Goal: Information Seeking & Learning: Understand process/instructions

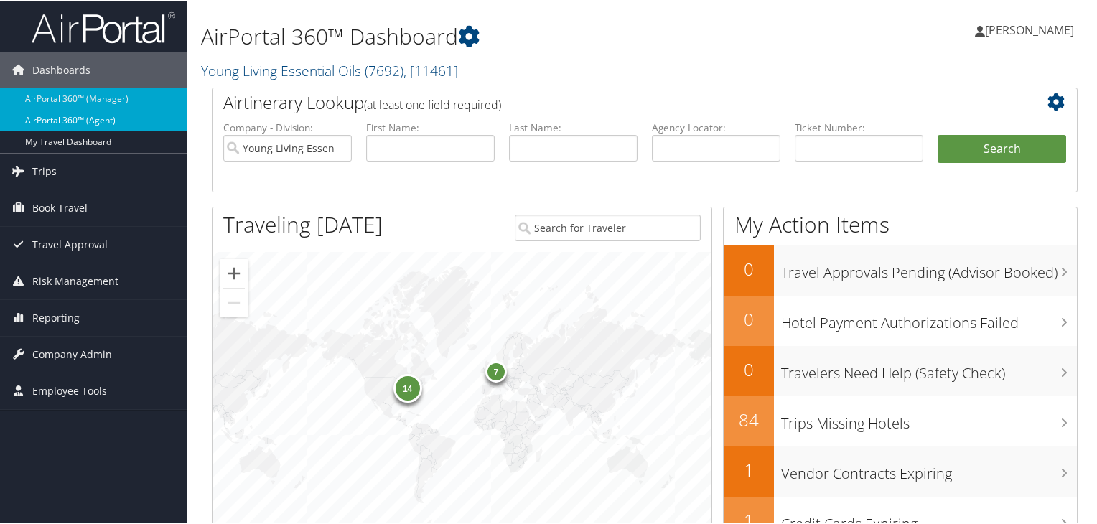
click at [138, 121] on link "AirPortal 360™ (Agent)" at bounding box center [93, 119] width 187 height 22
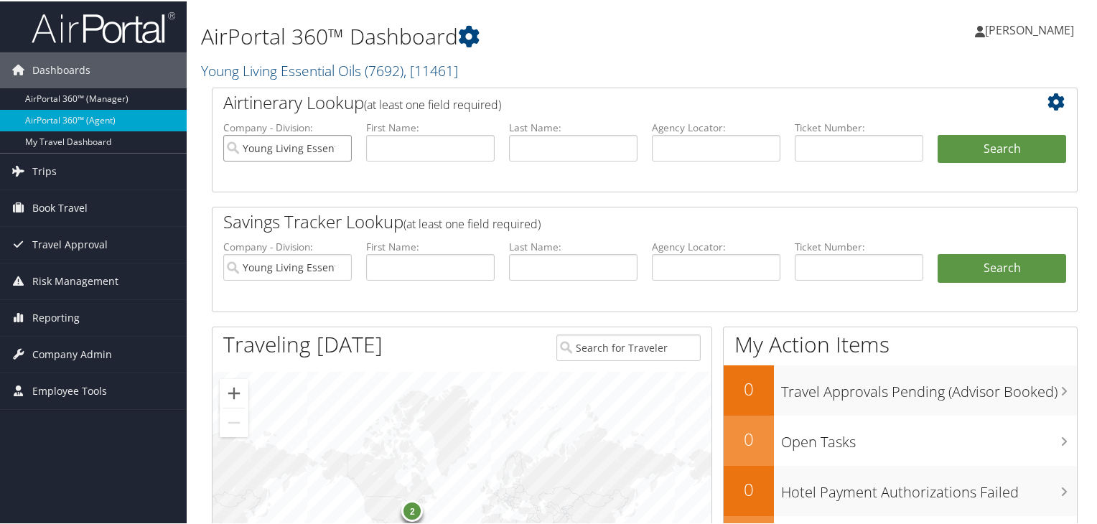
click at [338, 147] on input "Young Living Essential Oils" at bounding box center [287, 147] width 128 height 27
click at [540, 147] on input "text" at bounding box center [573, 147] width 128 height 27
paste input "Sclaroff"
type input "Sclaroff"
click at [402, 149] on input "text" at bounding box center [430, 147] width 128 height 27
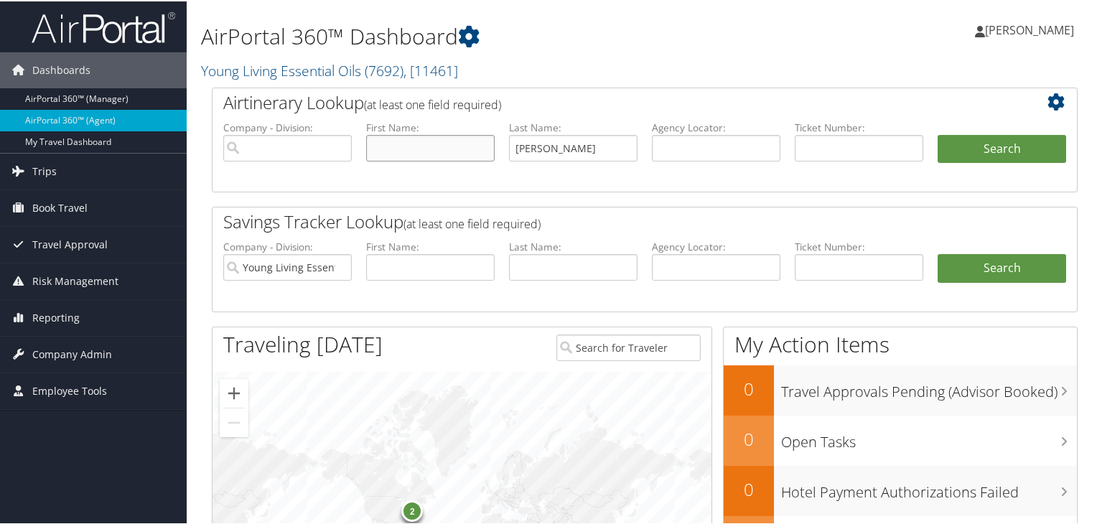
paste input "Dean"
type input "Dean"
click at [608, 150] on input "Sclaroff" at bounding box center [573, 147] width 128 height 27
click at [973, 144] on button "Search" at bounding box center [1001, 148] width 128 height 29
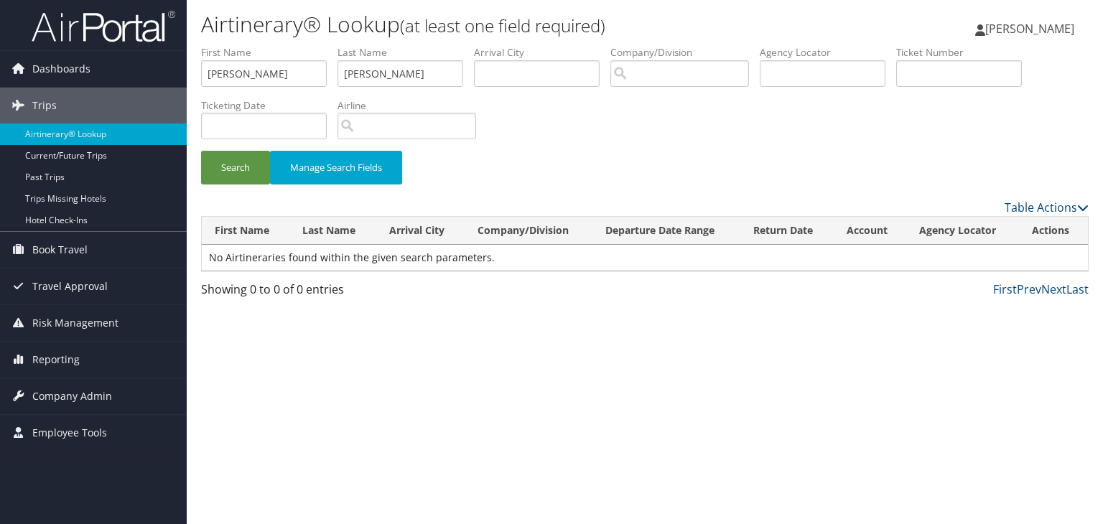
click at [123, 34] on img at bounding box center [104, 26] width 144 height 34
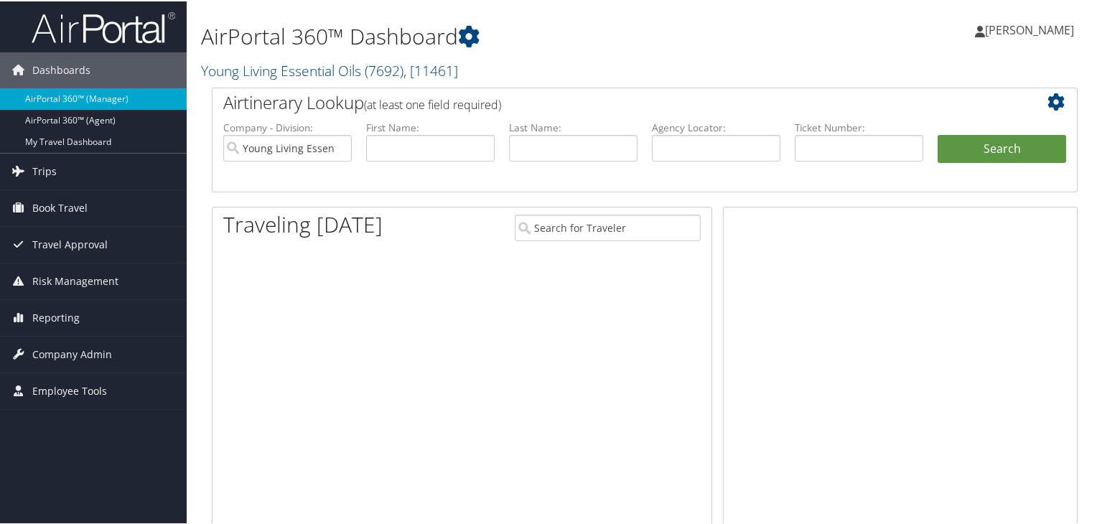
click at [351, 71] on link "Young Living Essential Oils ( 7692 ) , [ 11461 ]" at bounding box center [329, 69] width 257 height 19
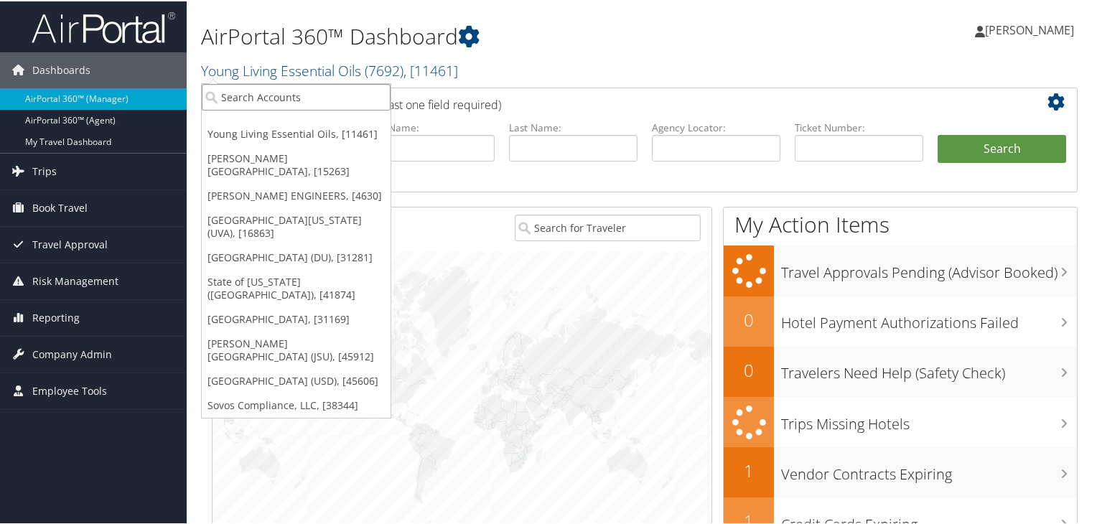
click at [319, 99] on input "search" at bounding box center [296, 96] width 189 height 27
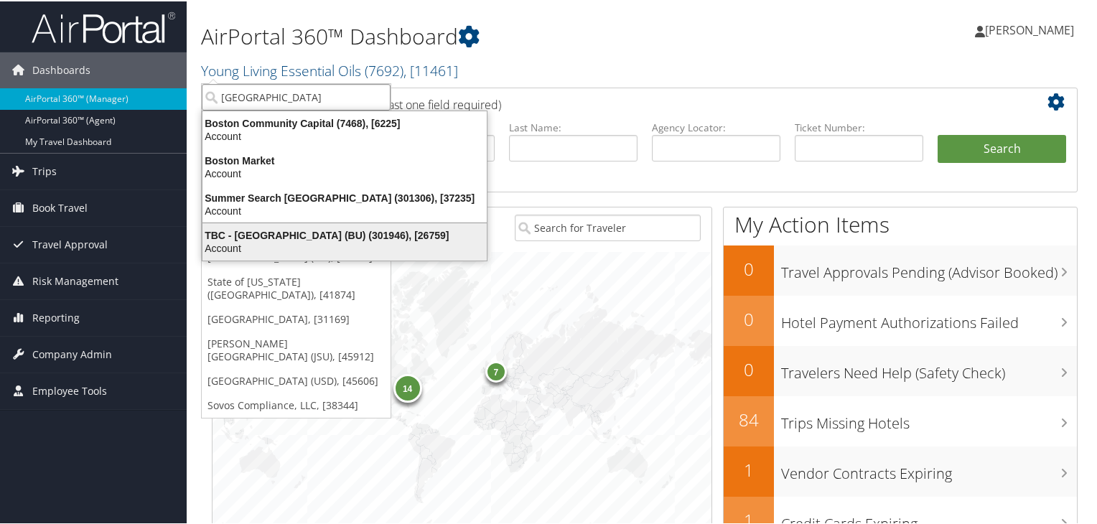
type input "BOSTON"
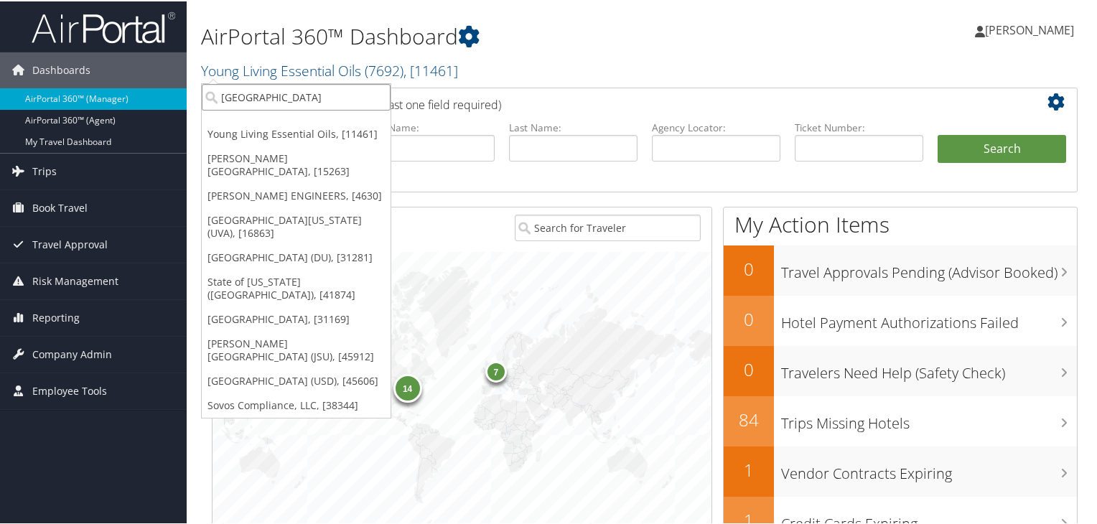
drag, startPoint x: 310, startPoint y: 98, endPoint x: 207, endPoint y: 97, distance: 103.4
click at [207, 97] on input "BOSTON" at bounding box center [296, 96] width 189 height 27
paste input "[GEOGRAPHIC_DATA]"
type input "[GEOGRAPHIC_DATA]"
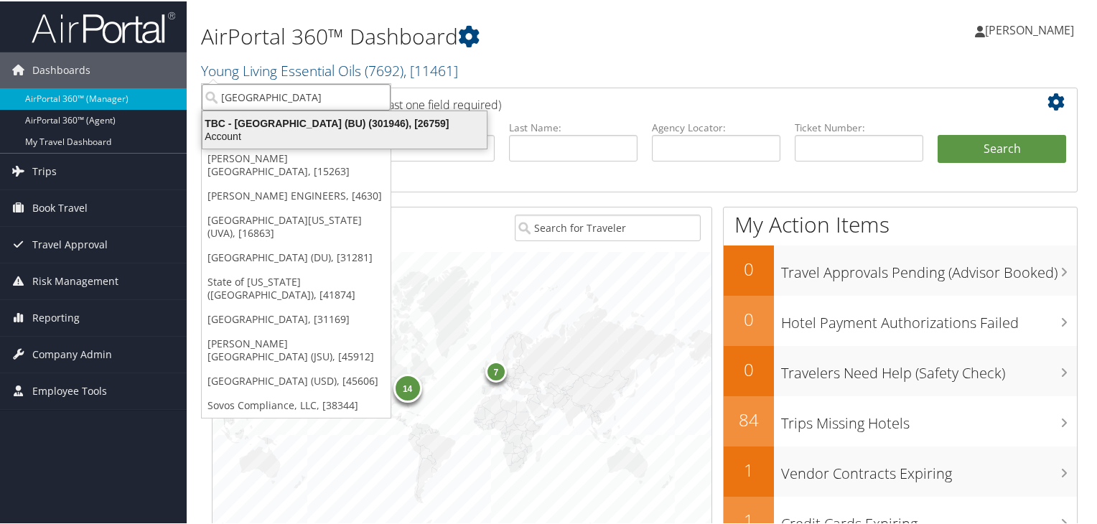
click at [362, 131] on div "Account" at bounding box center [344, 134] width 301 height 13
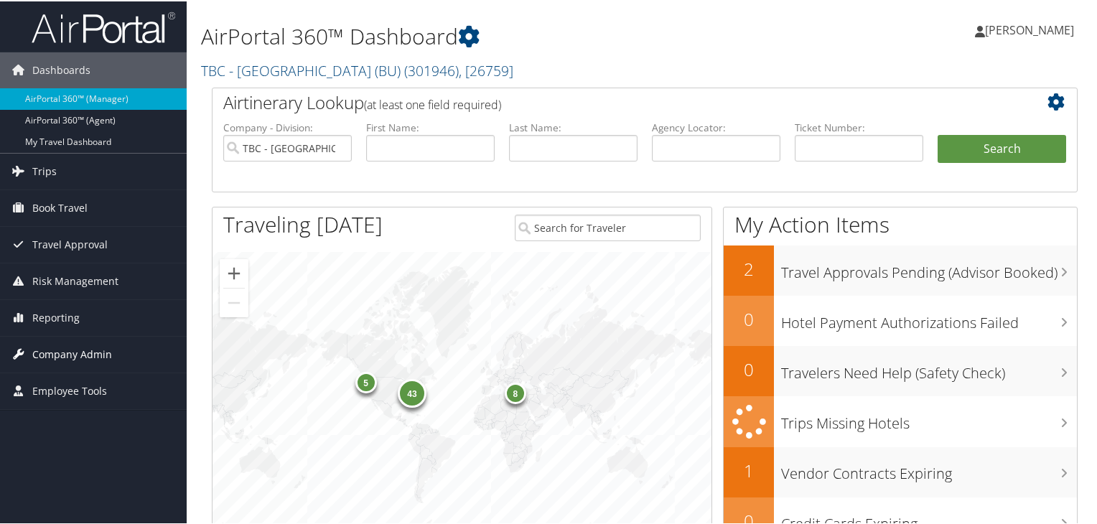
click at [80, 360] on span "Company Admin" at bounding box center [72, 353] width 80 height 36
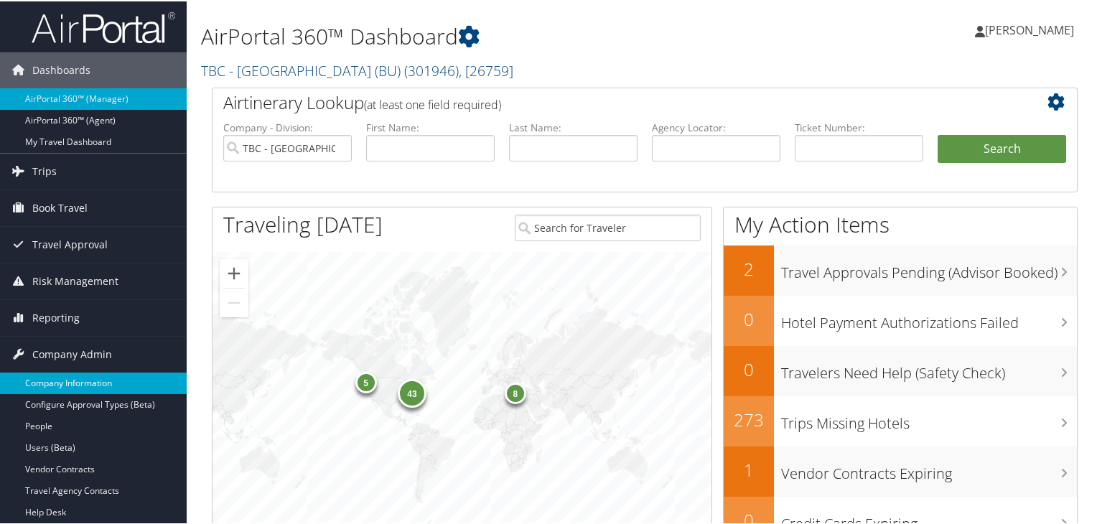
click at [85, 383] on link "Company Information" at bounding box center [93, 382] width 187 height 22
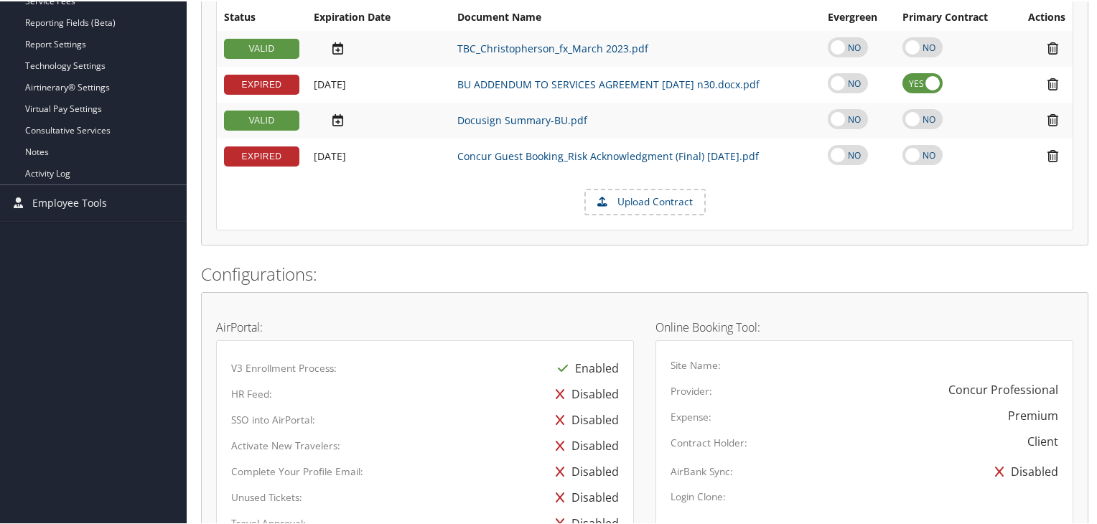
scroll to position [224, 0]
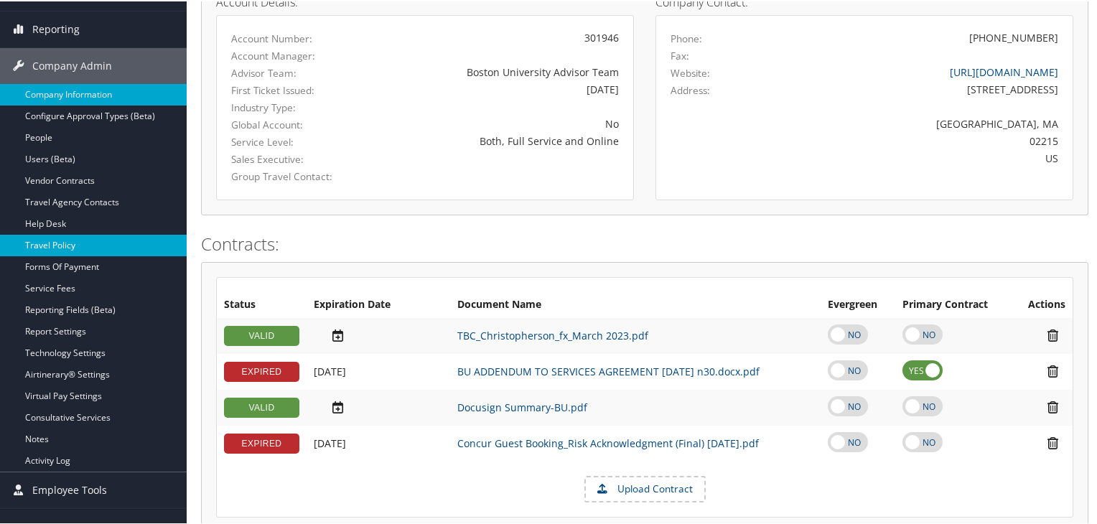
click at [106, 247] on link "Travel Policy" at bounding box center [93, 244] width 187 height 22
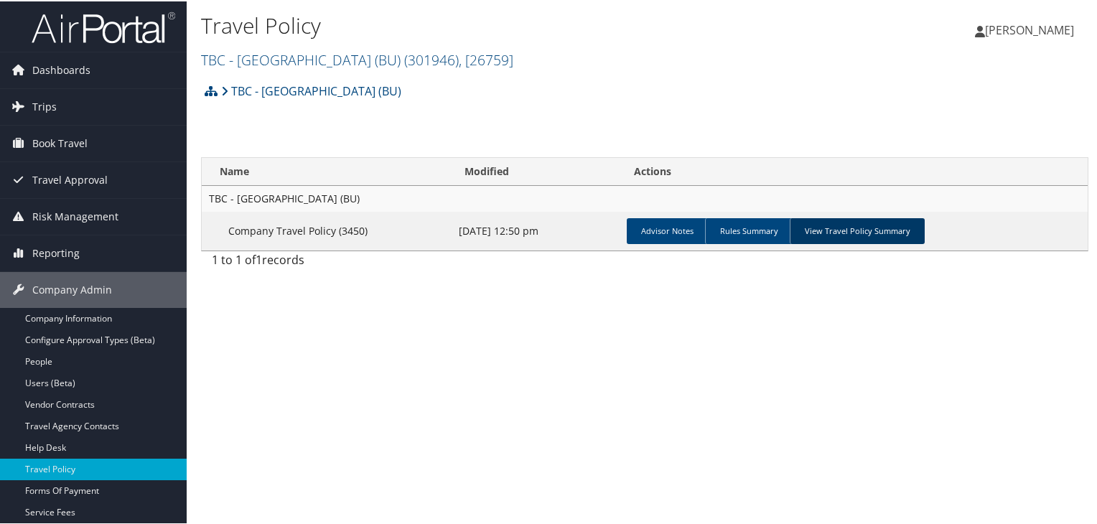
click at [869, 232] on link "View Travel Policy Summary" at bounding box center [857, 230] width 135 height 26
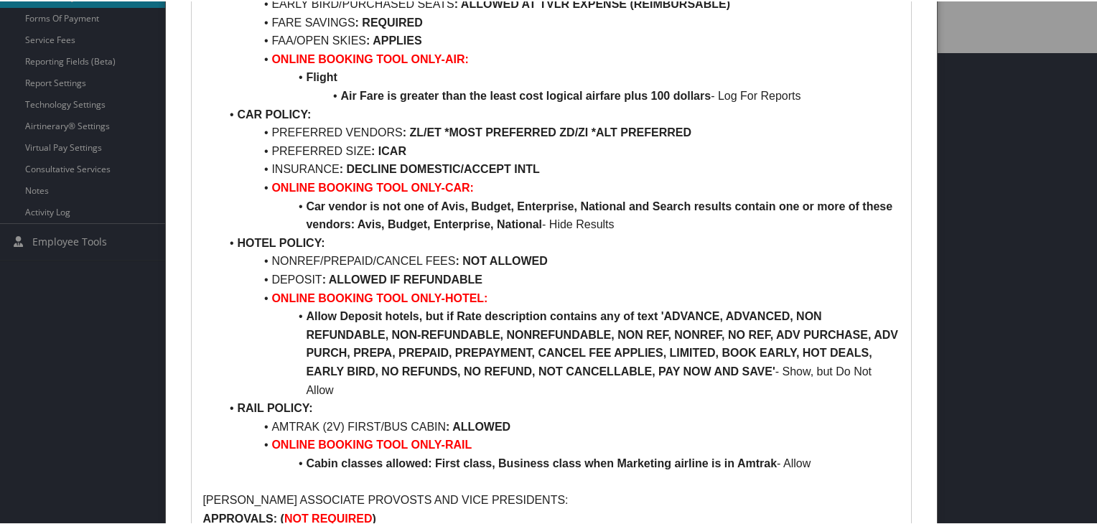
scroll to position [502, 0]
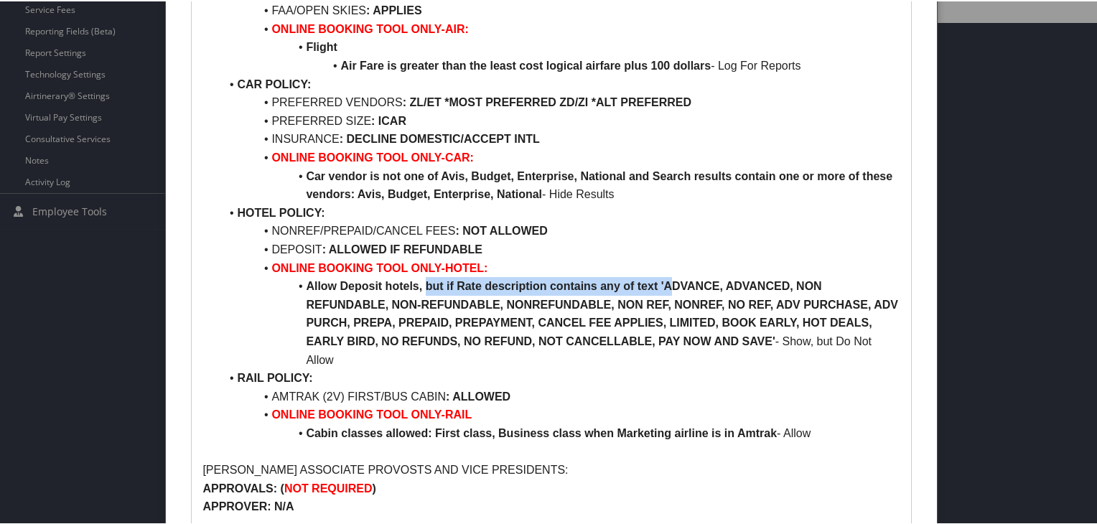
drag, startPoint x: 424, startPoint y: 288, endPoint x: 668, endPoint y: 285, distance: 244.1
click at [668, 285] on strong "Allow Deposit hotels, but if Rate description contains any of text 'ADVANCE, AD…" at bounding box center [603, 311] width 595 height 67
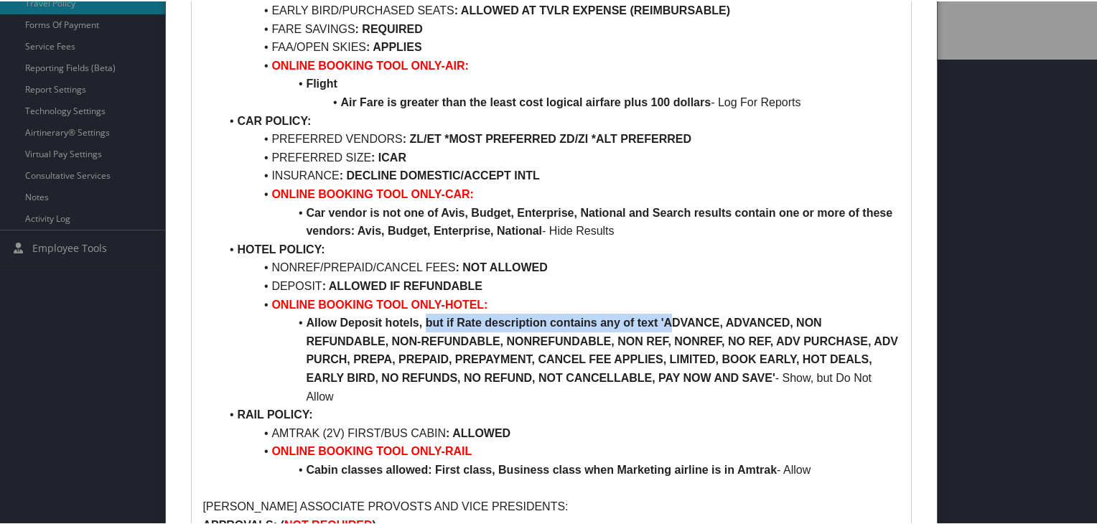
scroll to position [479, 0]
